Goal: Task Accomplishment & Management: Use online tool/utility

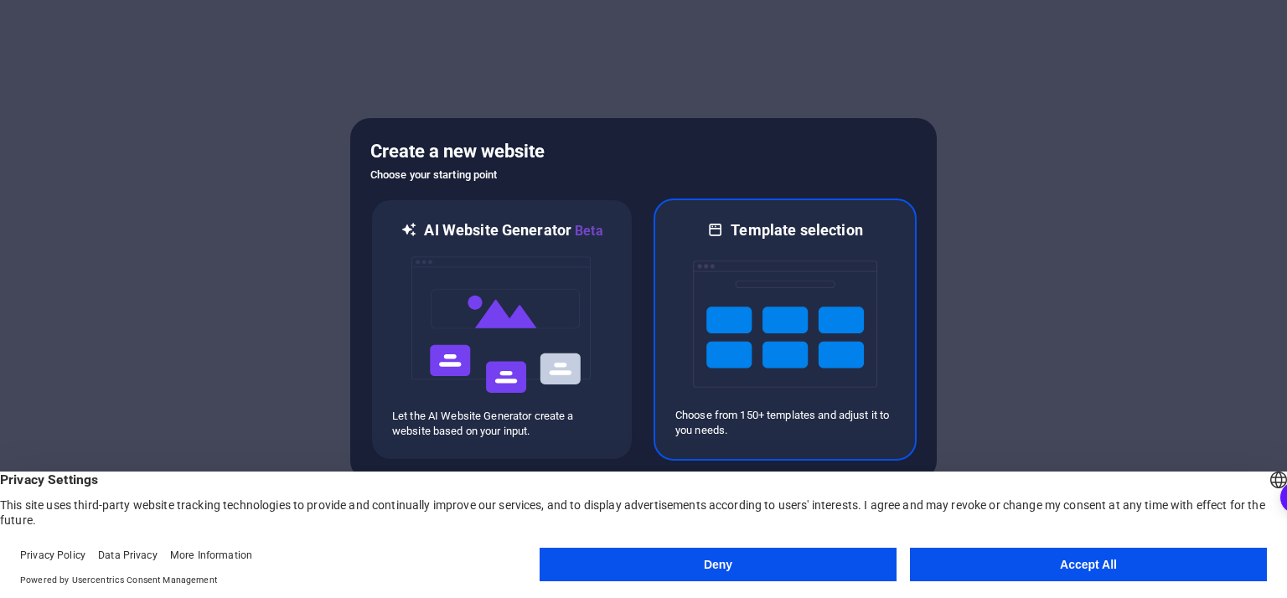
click at [805, 318] on img at bounding box center [785, 324] width 184 height 168
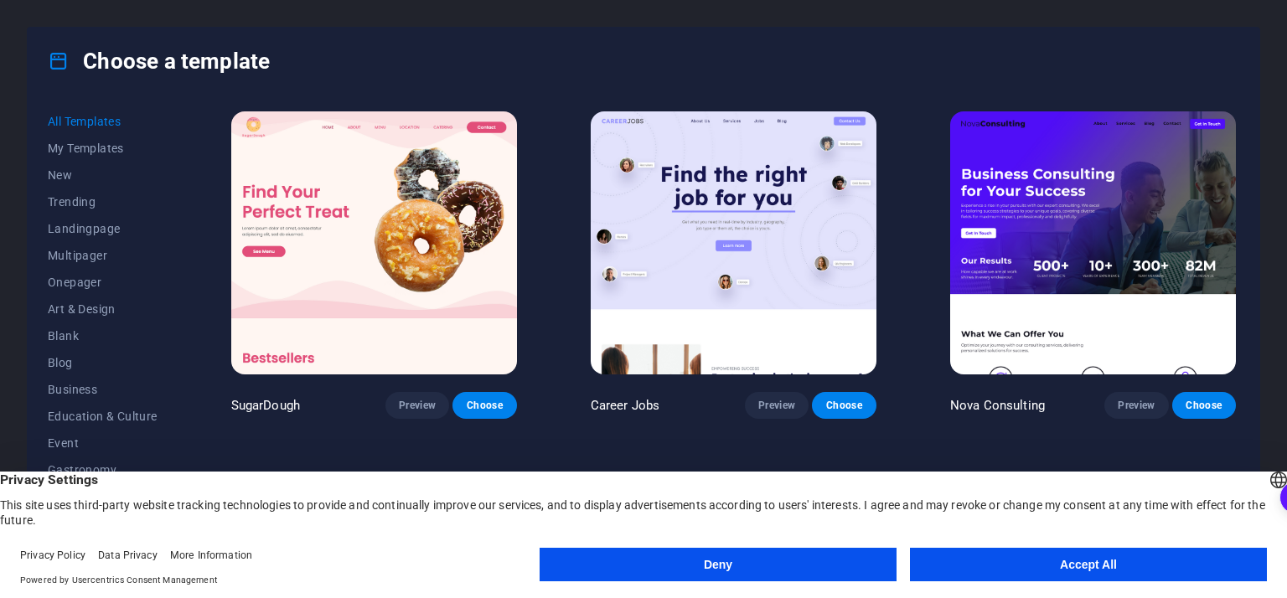
drag, startPoint x: 1239, startPoint y: 113, endPoint x: 1240, endPoint y: 129, distance: 15.9
click at [1240, 129] on div "All Templates My Templates New Trending Landingpage Multipager Onepager Art & D…" at bounding box center [644, 333] width 1232 height 476
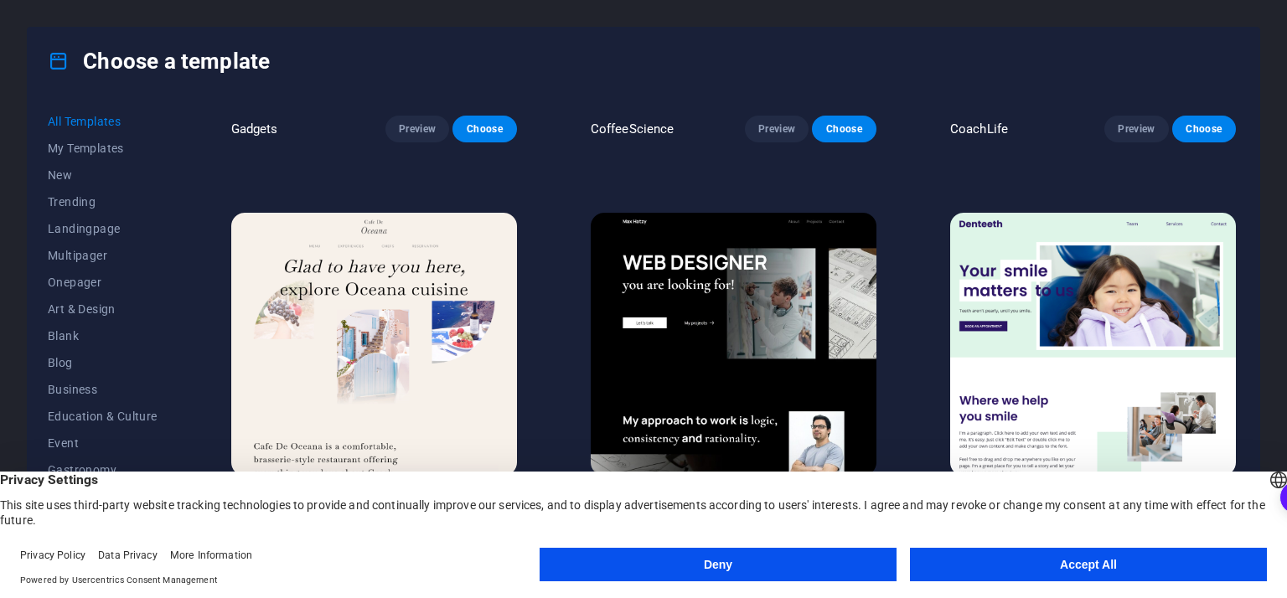
scroll to position [4878, 0]
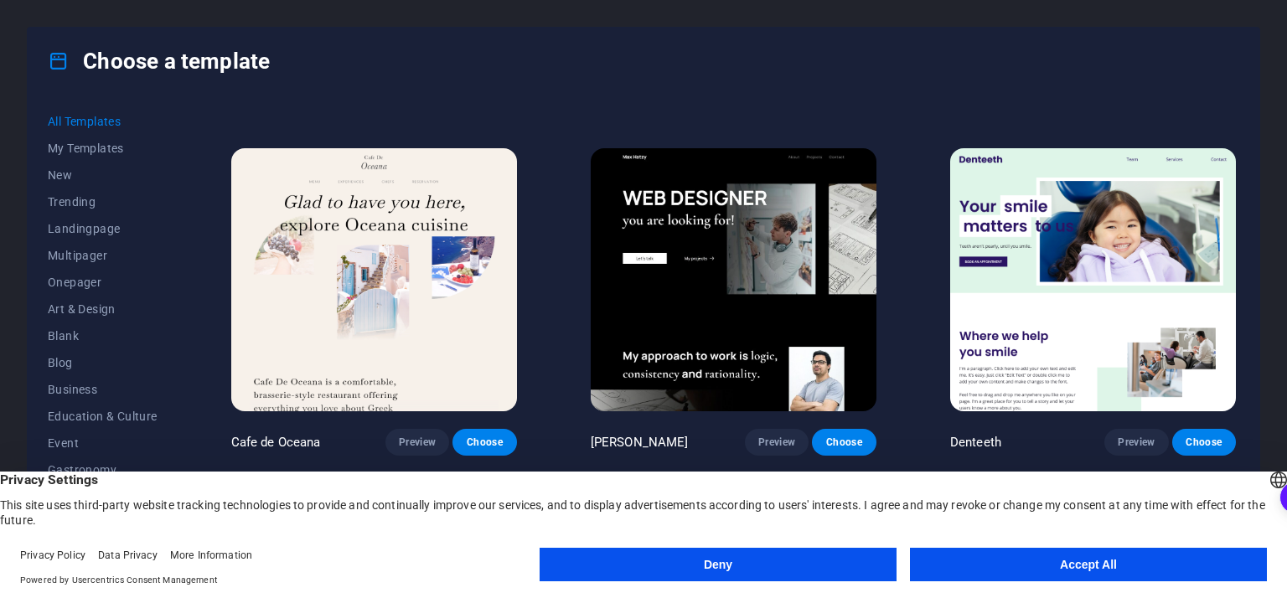
click at [1067, 562] on button "Accept All" at bounding box center [1088, 565] width 357 height 34
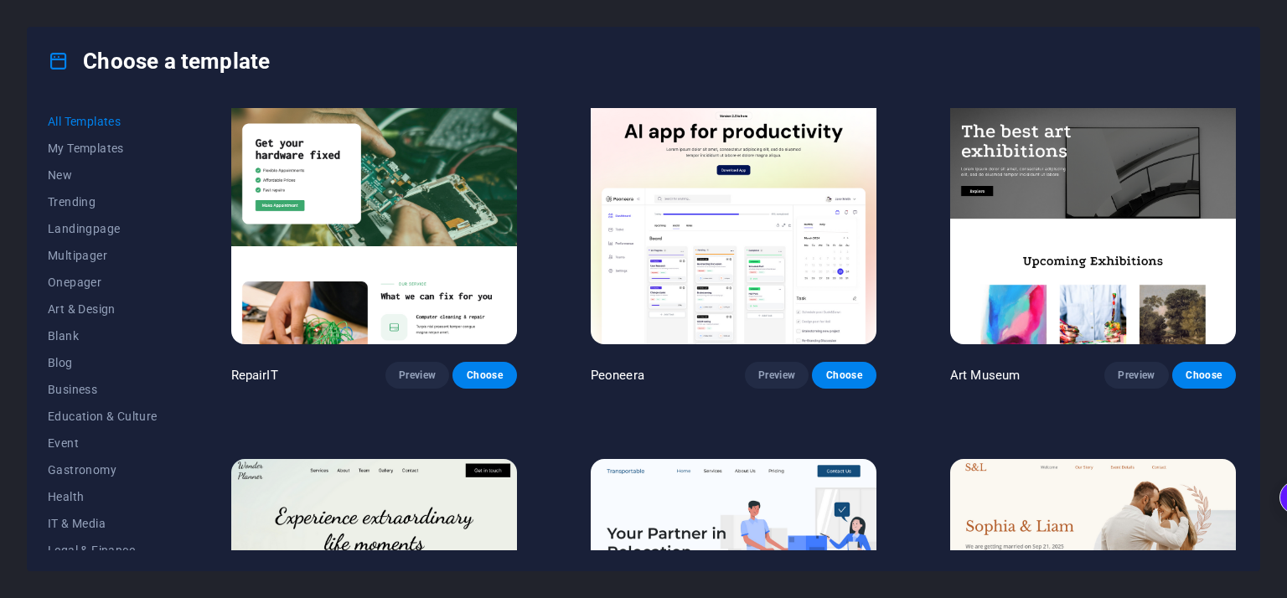
scroll to position [0, 0]
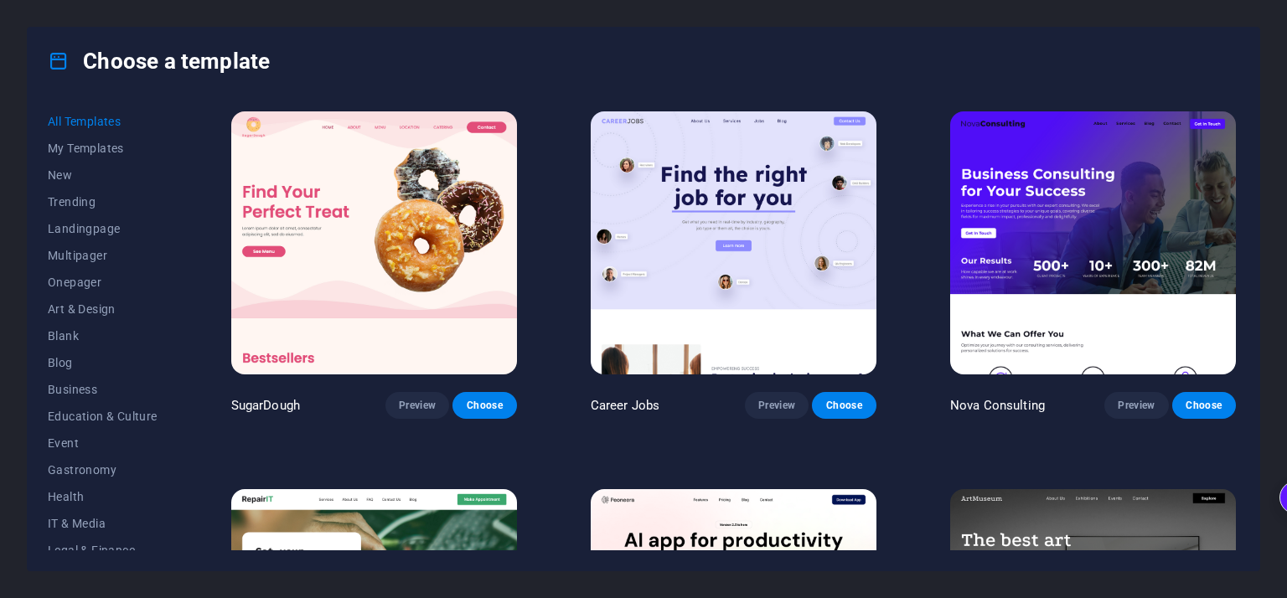
click at [716, 183] on img at bounding box center [734, 242] width 286 height 263
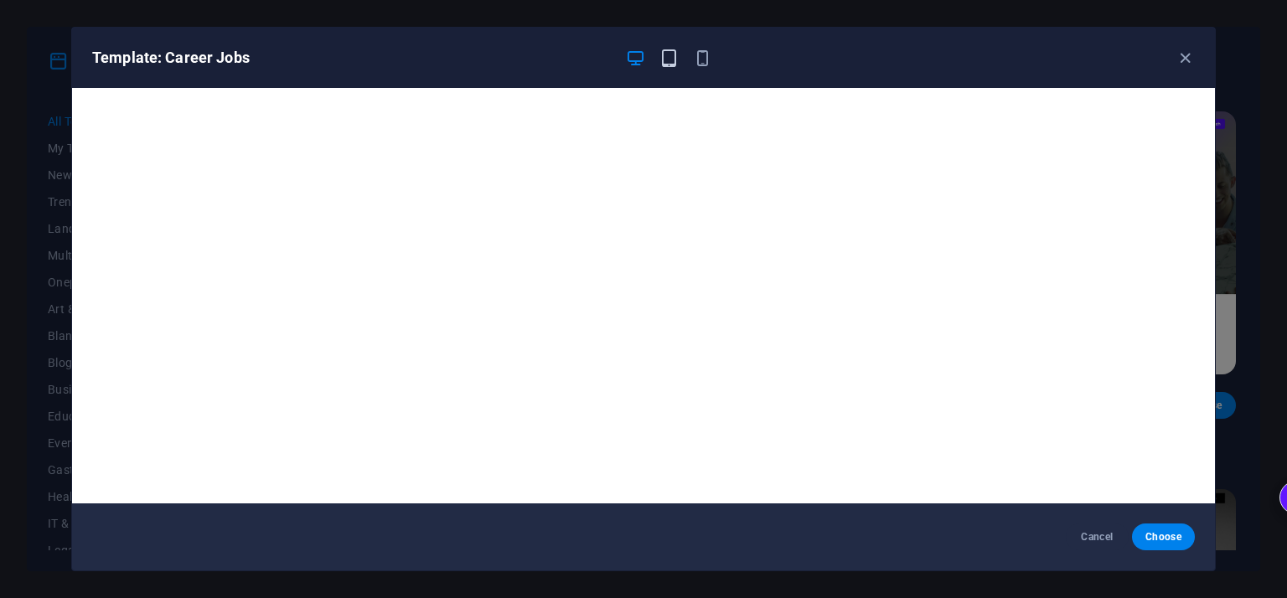
click at [665, 53] on icon "button" at bounding box center [668, 58] width 19 height 19
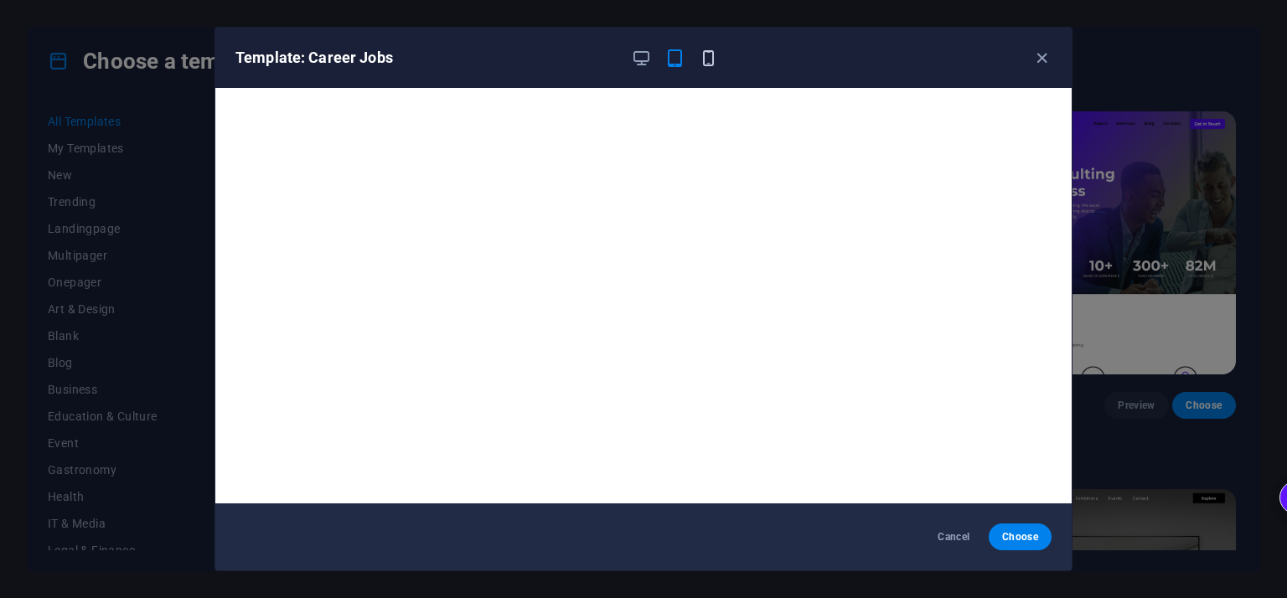
click at [704, 56] on icon "button" at bounding box center [708, 58] width 19 height 19
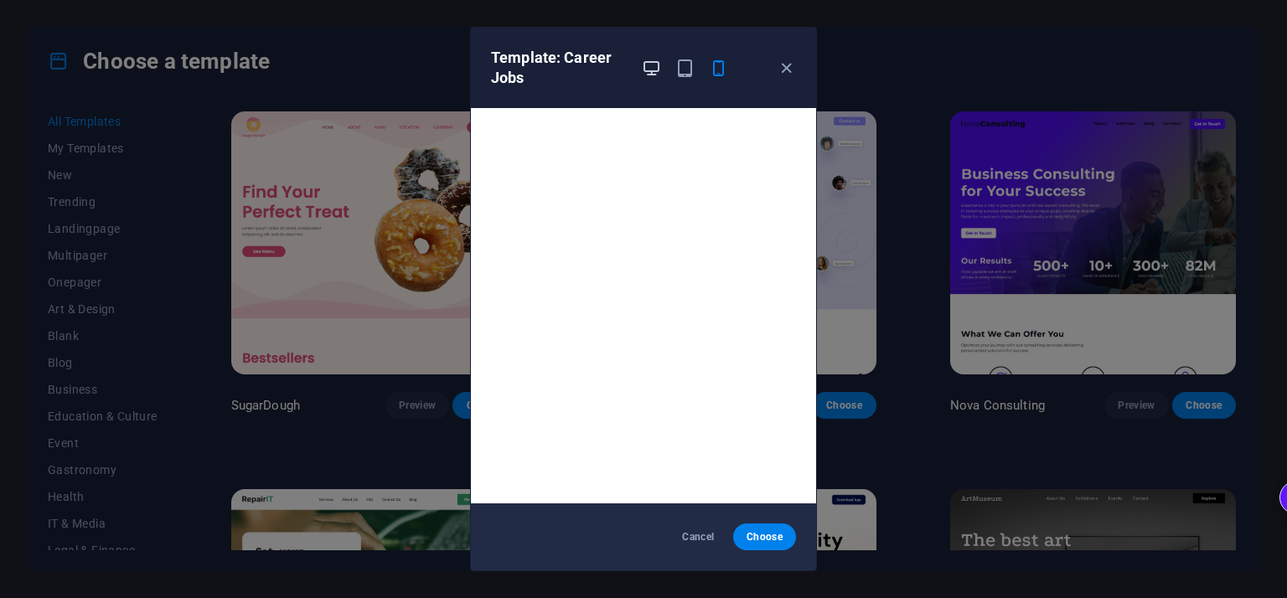
click at [648, 66] on icon "button" at bounding box center [651, 68] width 19 height 19
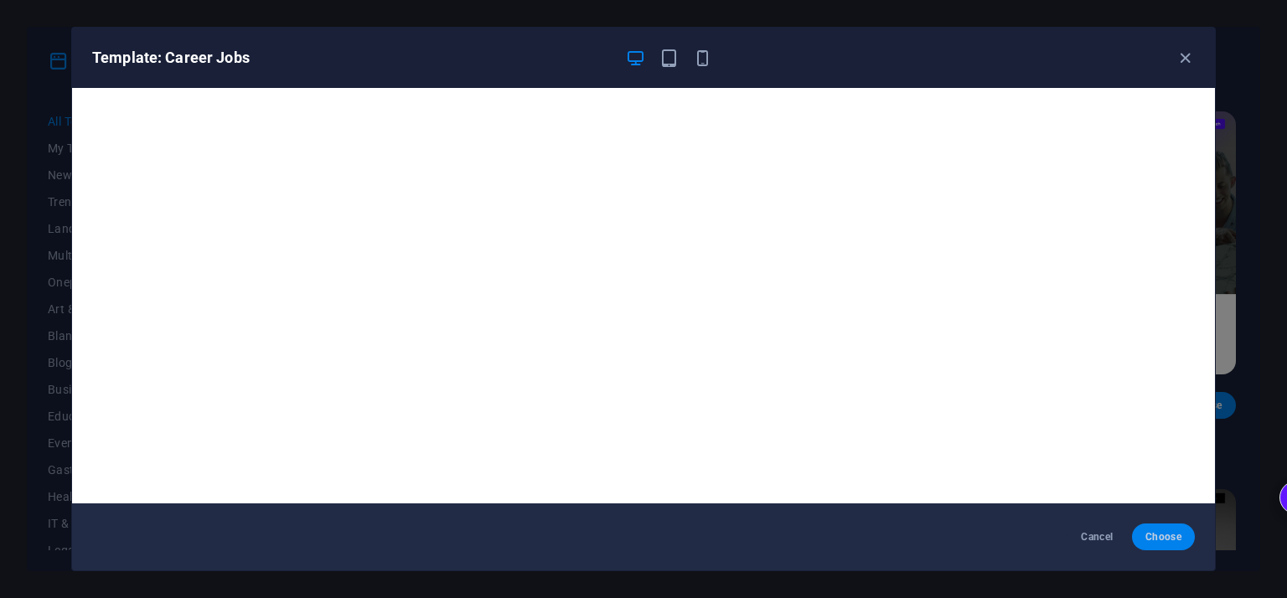
click at [1164, 533] on span "Choose" at bounding box center [1163, 536] width 36 height 13
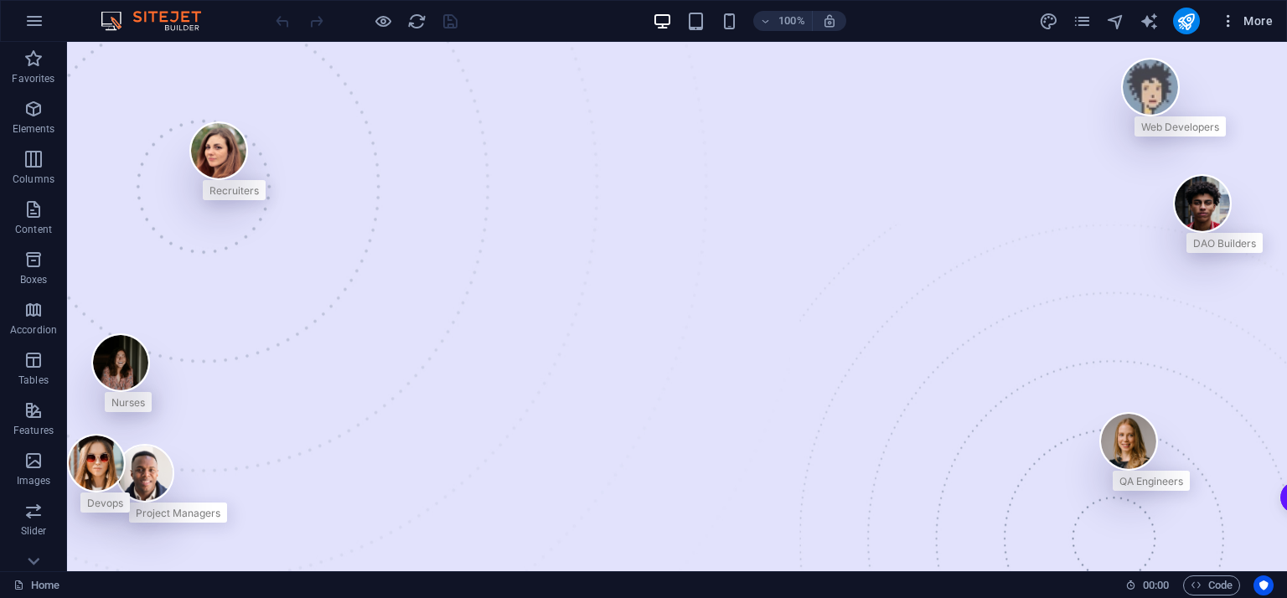
click at [1251, 14] on span "More" at bounding box center [1246, 21] width 53 height 17
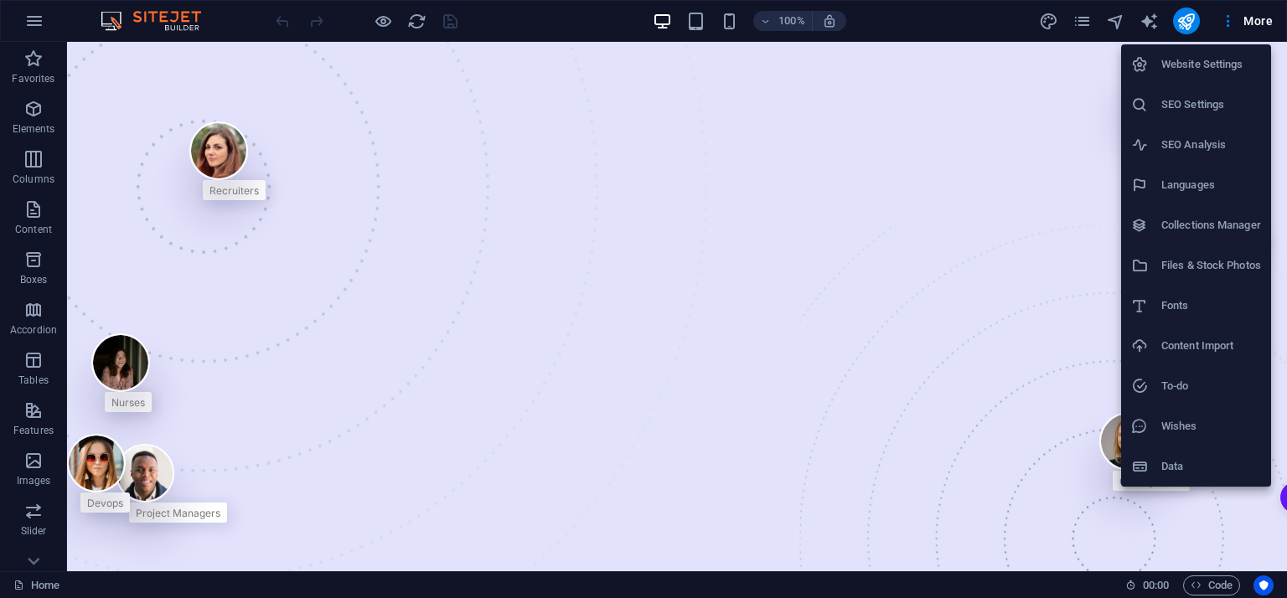
click at [369, 117] on div at bounding box center [643, 299] width 1287 height 598
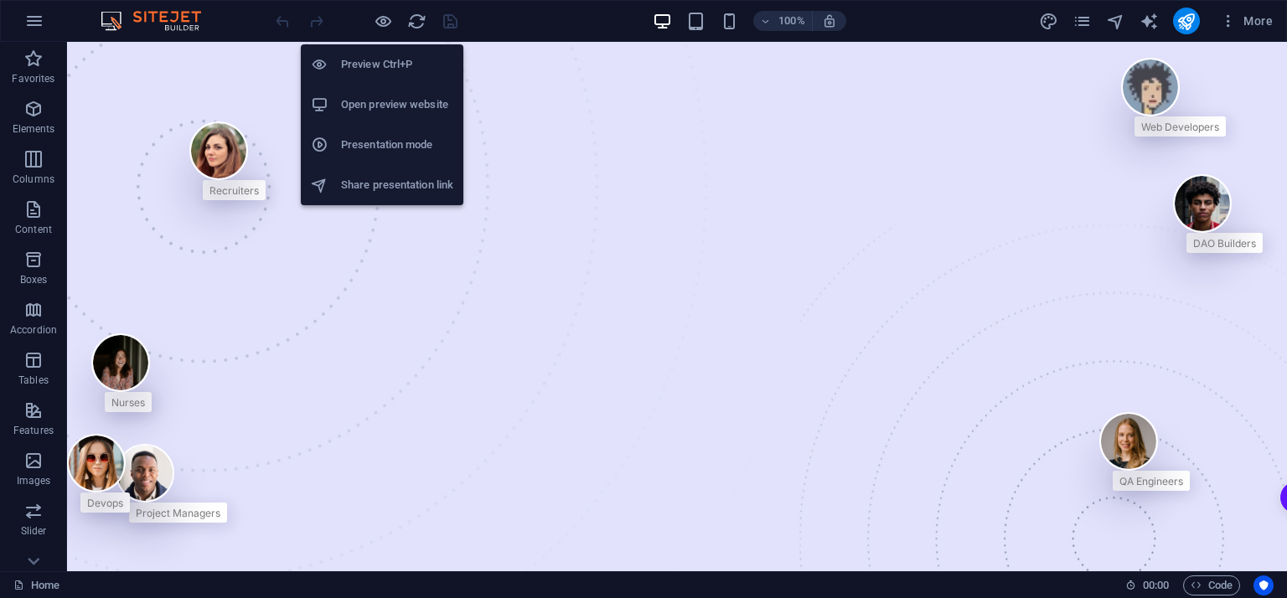
click at [384, 63] on h6 "Preview Ctrl+P" at bounding box center [397, 64] width 112 height 20
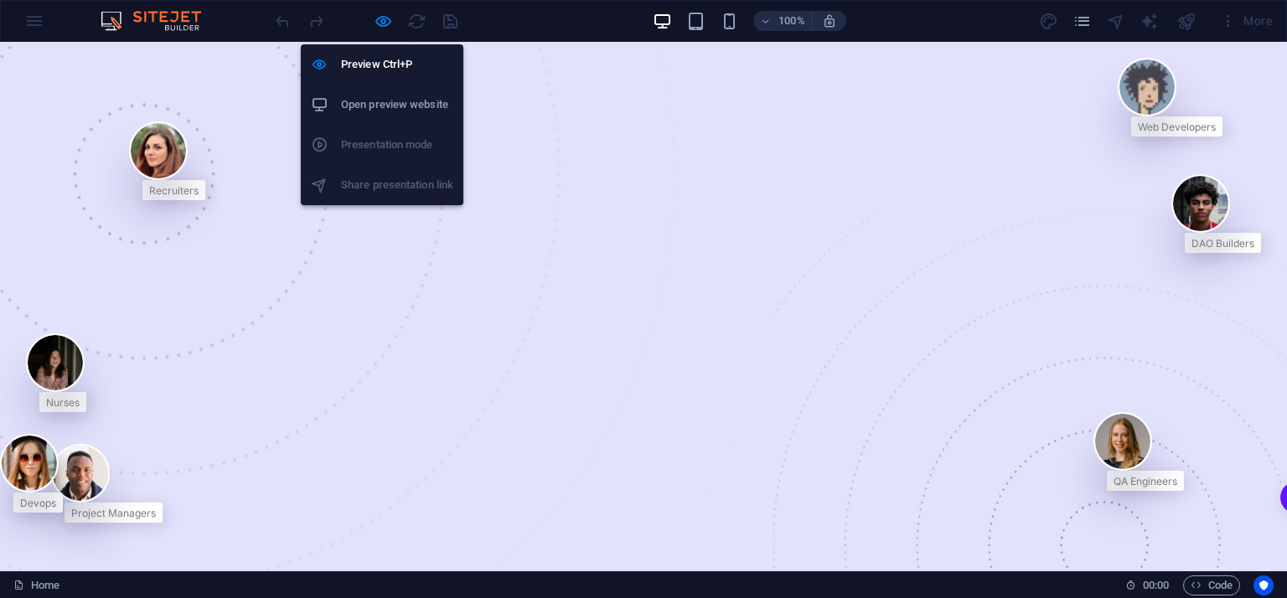
click at [390, 100] on h6 "Open preview website" at bounding box center [397, 105] width 112 height 20
click at [385, 16] on icon "button" at bounding box center [383, 21] width 19 height 19
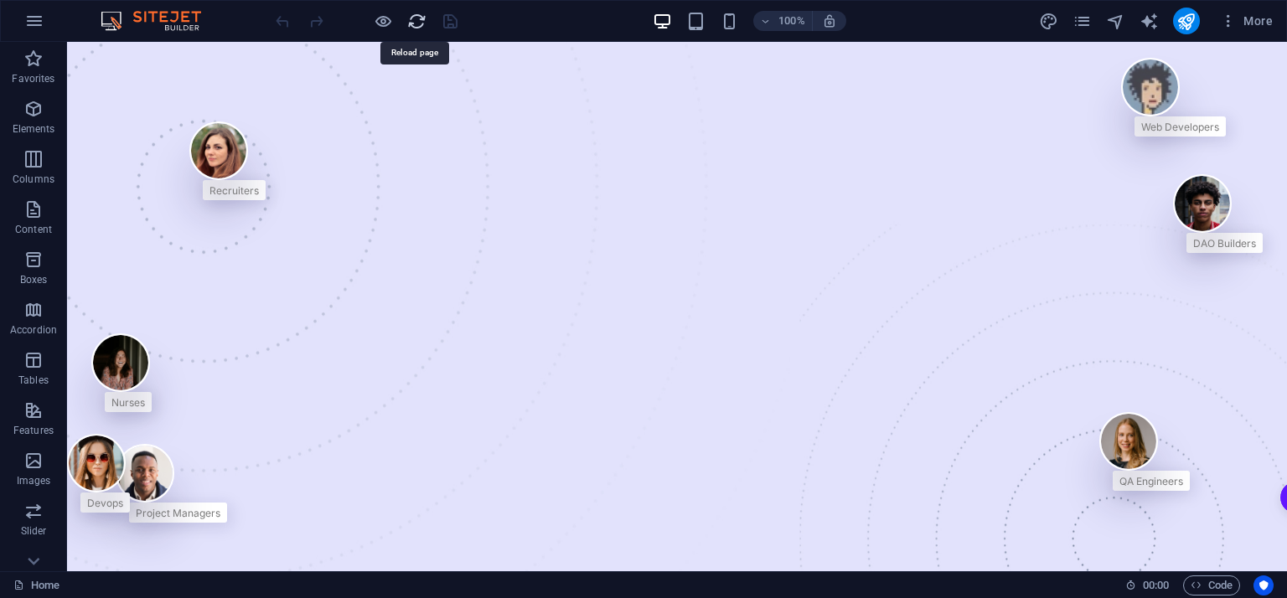
click at [420, 22] on icon "reload" at bounding box center [416, 21] width 19 height 19
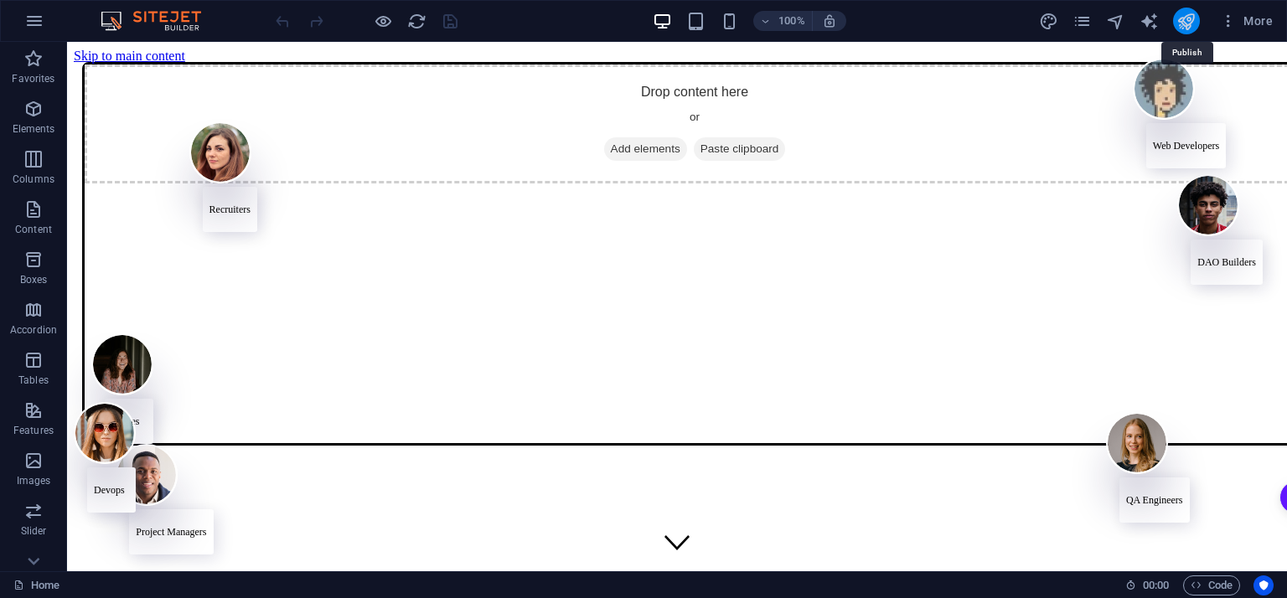
click at [1190, 16] on icon "publish" at bounding box center [1185, 21] width 19 height 19
